Goal: Task Accomplishment & Management: Use online tool/utility

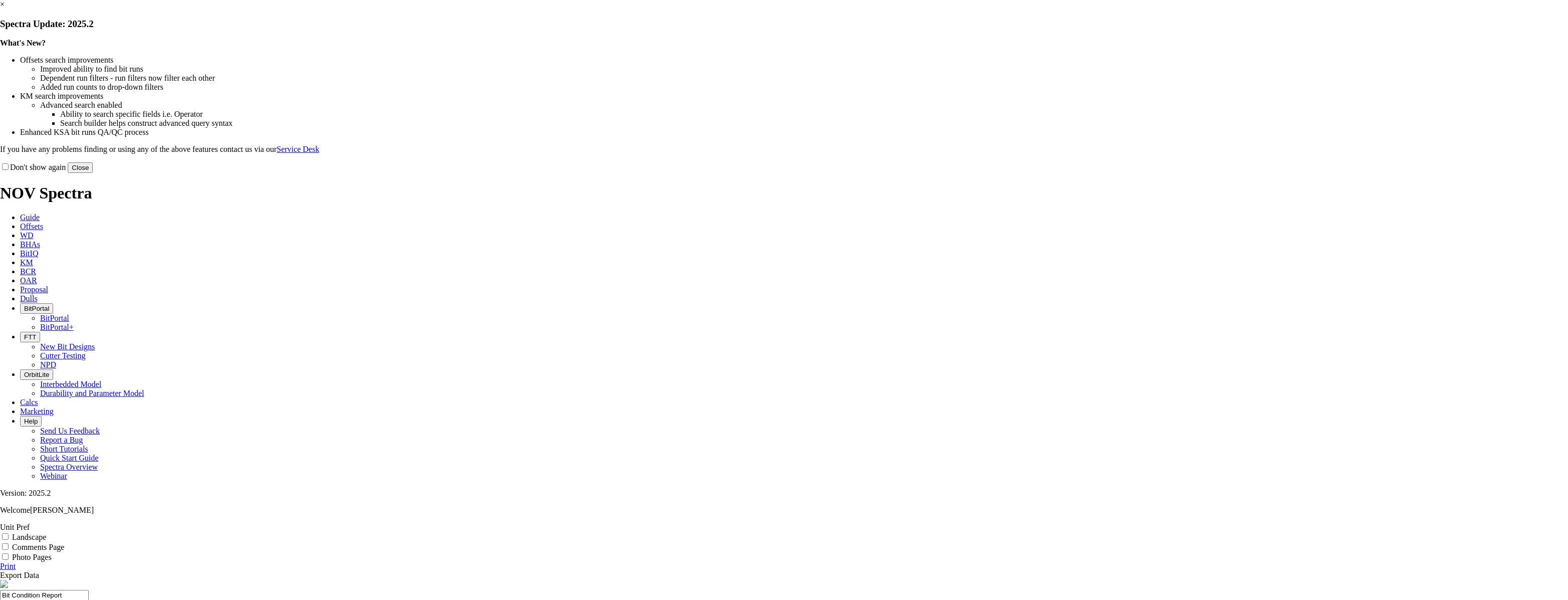
click at [93, 173] on button "Close" at bounding box center [80, 167] width 25 height 10
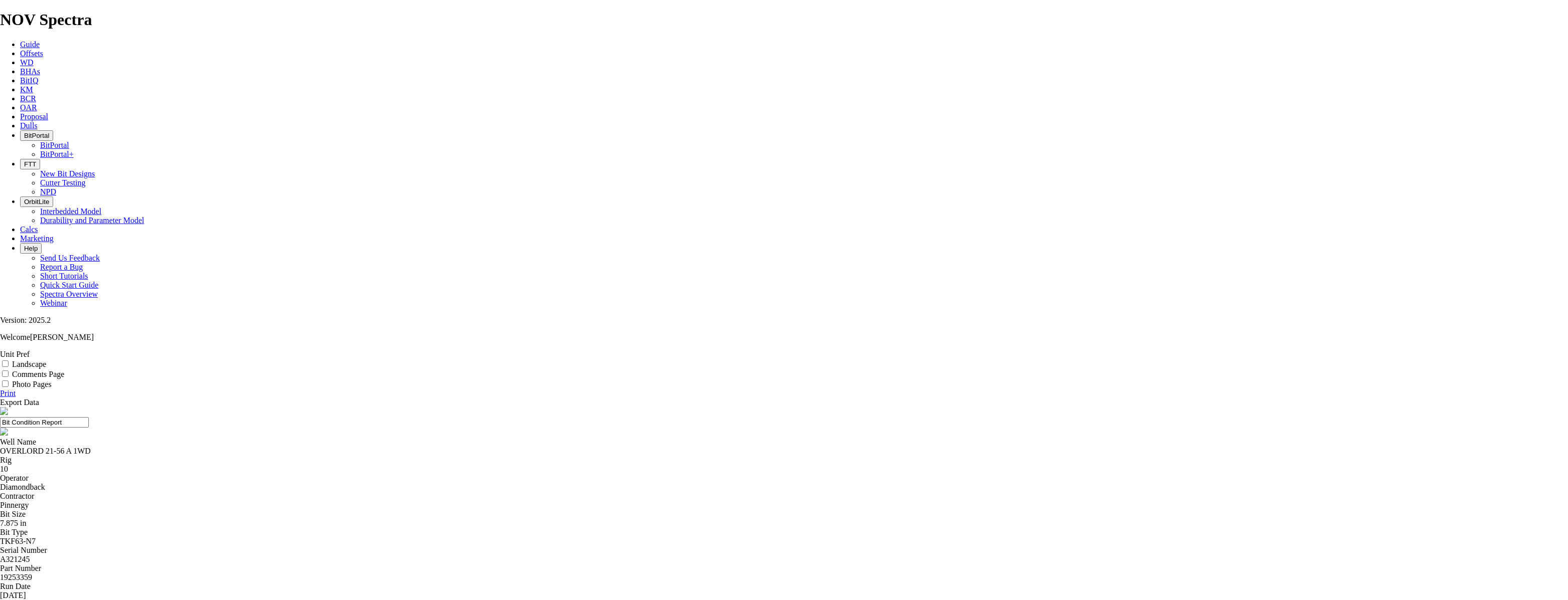
click at [9, 360] on input "Landscape" at bounding box center [5, 363] width 7 height 7
checkbox input "true"
